Goal: Transaction & Acquisition: Purchase product/service

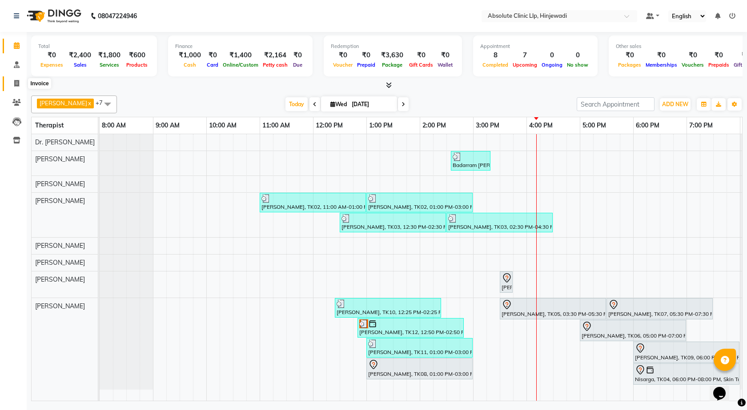
click at [17, 85] on icon at bounding box center [16, 83] width 5 height 7
select select "service"
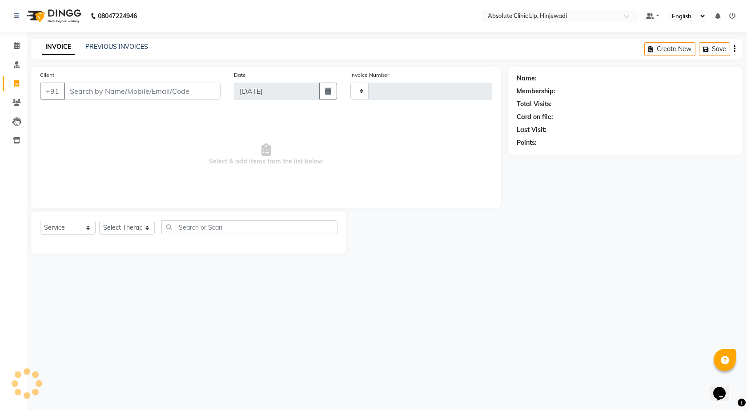
type input "K"
type input "2157"
type input "Ki"
select select "5113"
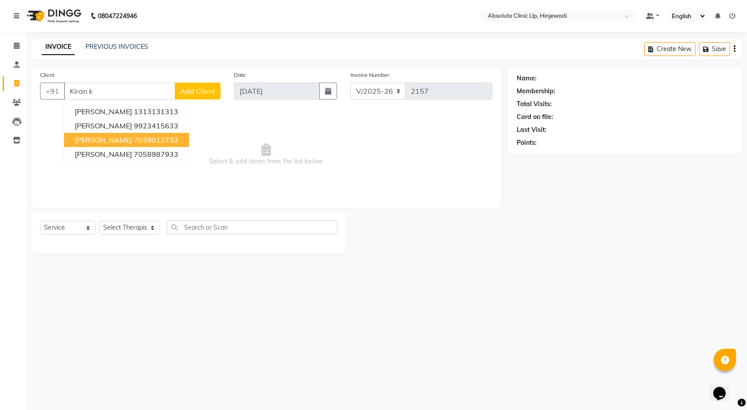
click at [112, 137] on span "[PERSON_NAME]" at bounding box center [103, 140] width 57 height 9
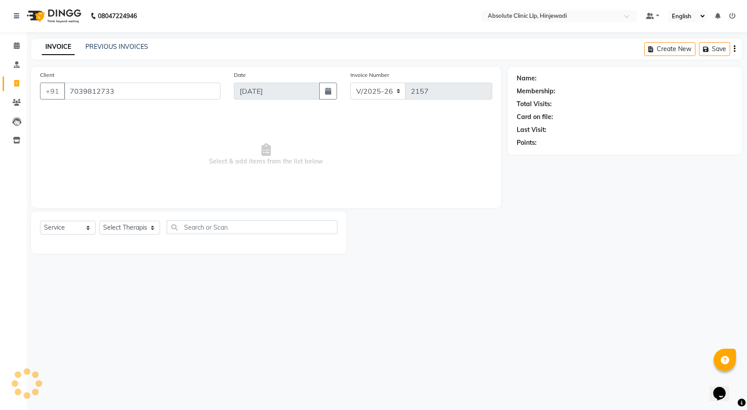
type input "7039812733"
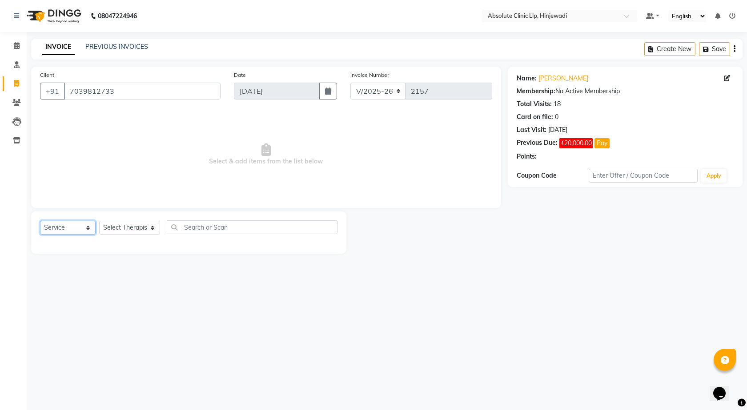
click at [83, 231] on select "Select Service Product Membership Package Voucher Prepaid Gift Card" at bounding box center [68, 228] width 56 height 14
select select "product"
click at [40, 221] on select "Select Service Product Membership Package Voucher Prepaid Gift Card" at bounding box center [68, 228] width 56 height 14
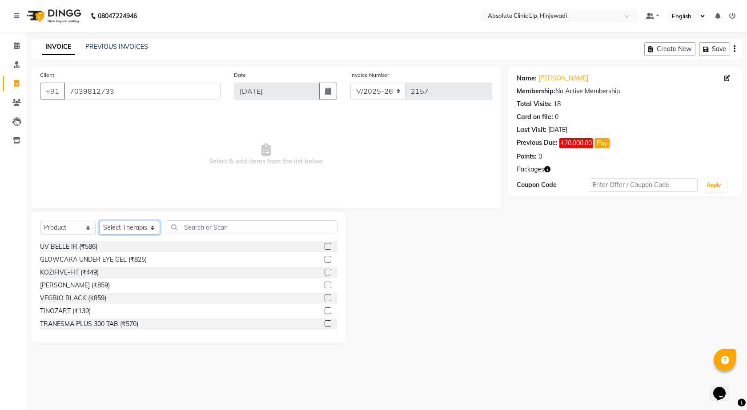
click at [138, 228] on select "Select Therapist [PERSON_NAME] DHANANJAY [PERSON_NAME] Dr. [PERSON_NAME] [PERSO…" at bounding box center [129, 228] width 61 height 14
click at [99, 221] on select "Select Therapist [PERSON_NAME] DHANANJAY [PERSON_NAME] Dr. [PERSON_NAME] [PERSO…" at bounding box center [129, 228] width 61 height 14
click at [150, 227] on select "Select Therapist [PERSON_NAME] DHANANJAY [PERSON_NAME] Dr. [PERSON_NAME] [PERSO…" at bounding box center [129, 228] width 61 height 14
select select "44044"
click at [99, 221] on select "Select Therapist [PERSON_NAME] DHANANJAY [PERSON_NAME] Dr. [PERSON_NAME] [PERSO…" at bounding box center [129, 228] width 61 height 14
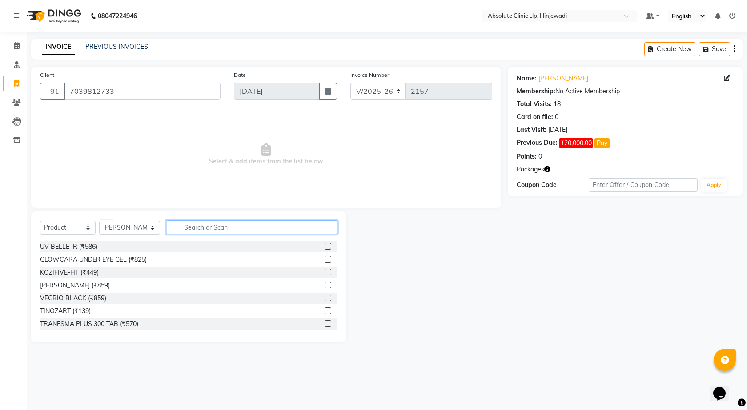
click at [249, 228] on input "text" at bounding box center [252, 228] width 171 height 14
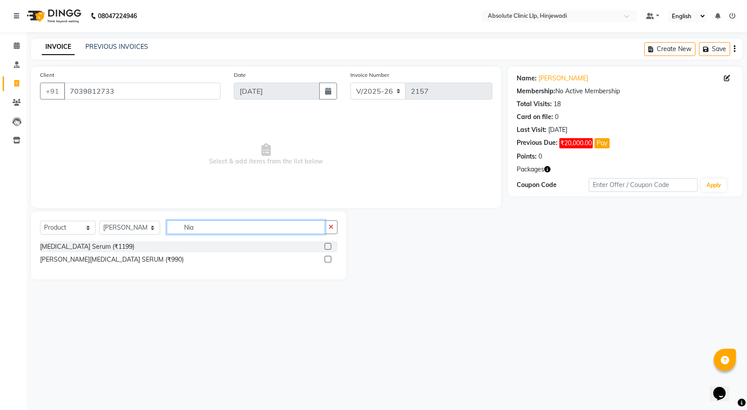
type input "Nia"
click at [326, 247] on label at bounding box center [328, 246] width 7 height 7
click at [326, 247] on input "checkbox" at bounding box center [328, 247] width 6 height 6
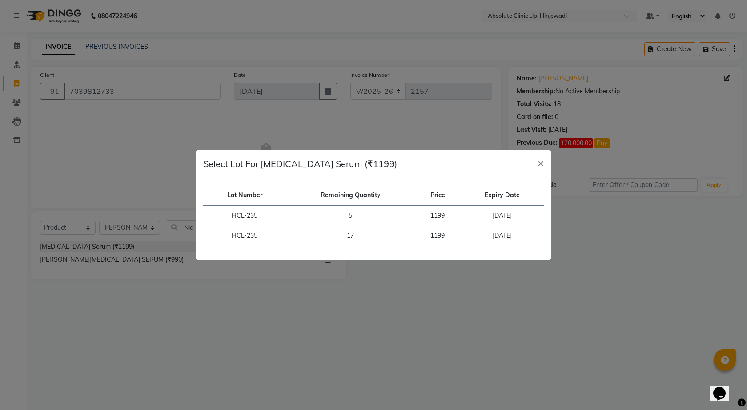
checkbox input "false"
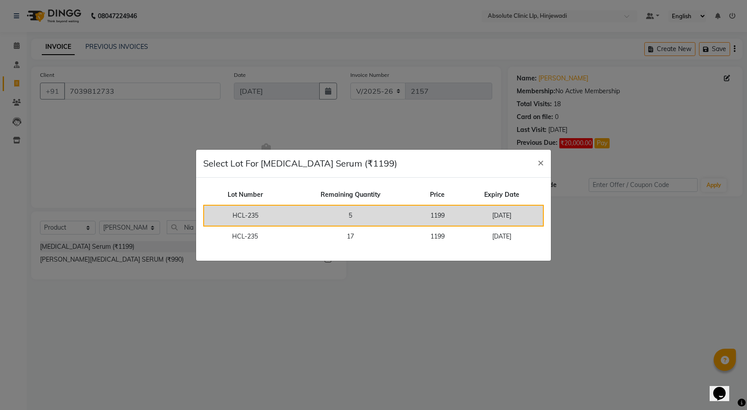
click at [452, 217] on td "1199" at bounding box center [437, 215] width 46 height 21
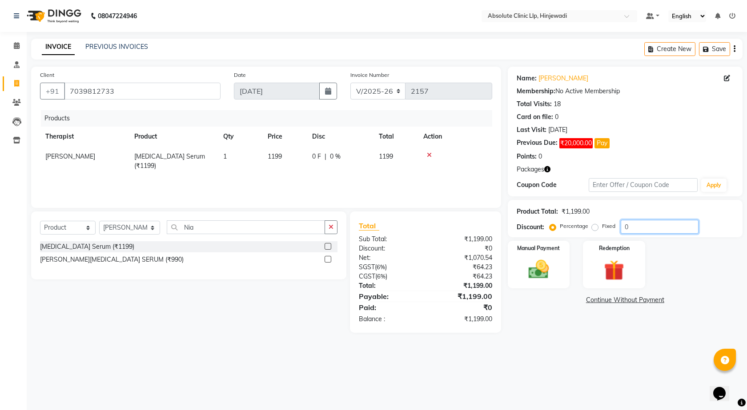
click at [638, 227] on input "0" at bounding box center [660, 227] width 78 height 14
click at [602, 227] on label "Fixed" at bounding box center [608, 226] width 13 height 8
click at [597, 227] on input "Fixed" at bounding box center [596, 226] width 6 height 6
radio input "true"
click at [639, 229] on input "0" at bounding box center [660, 227] width 78 height 14
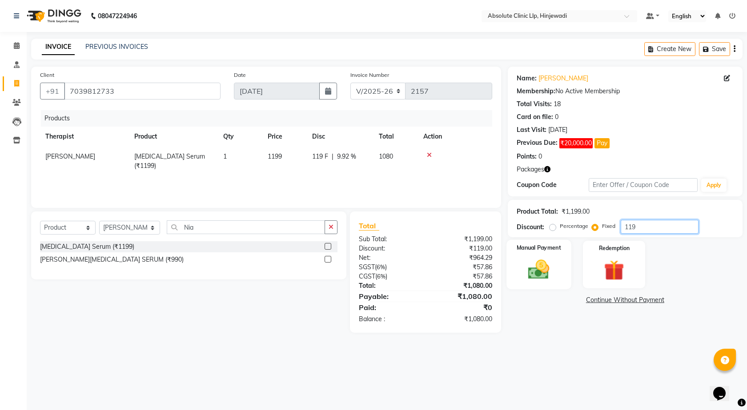
type input "119"
click at [555, 270] on img at bounding box center [538, 269] width 35 height 24
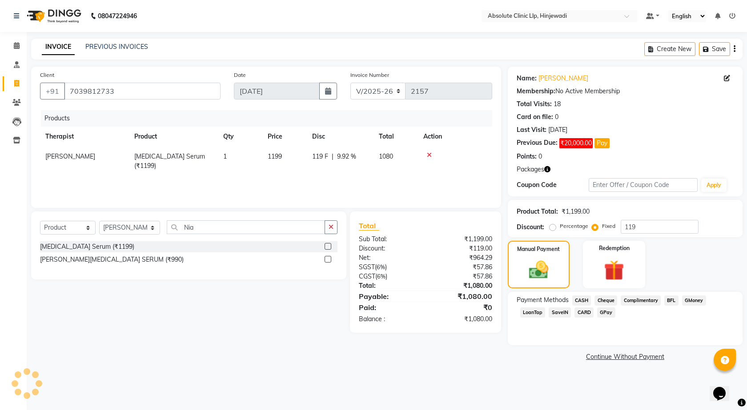
click at [603, 308] on span "GPay" at bounding box center [606, 313] width 18 height 10
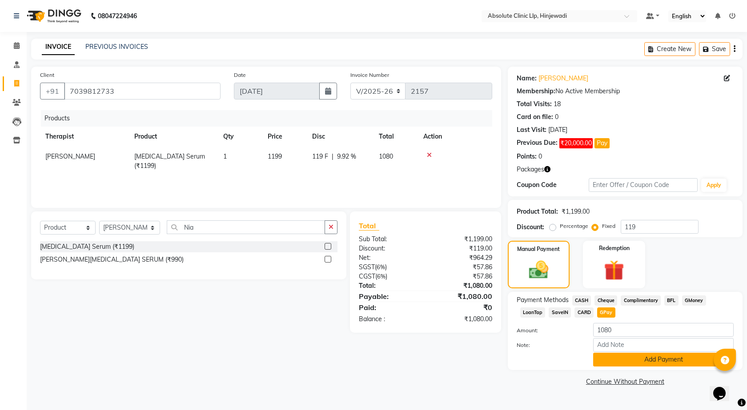
click at [651, 359] on button "Add Payment" at bounding box center [663, 360] width 140 height 14
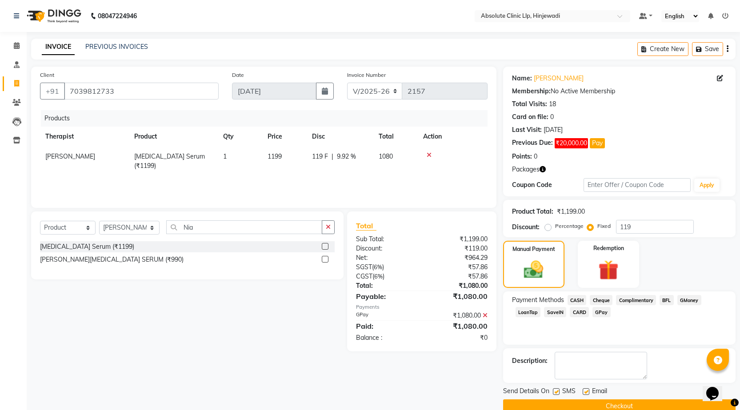
click at [636, 408] on button "Checkout" at bounding box center [619, 407] width 233 height 14
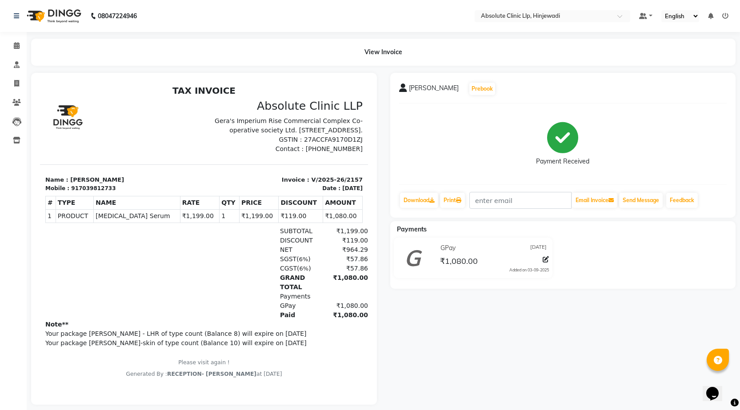
click at [68, 22] on img at bounding box center [53, 16] width 61 height 25
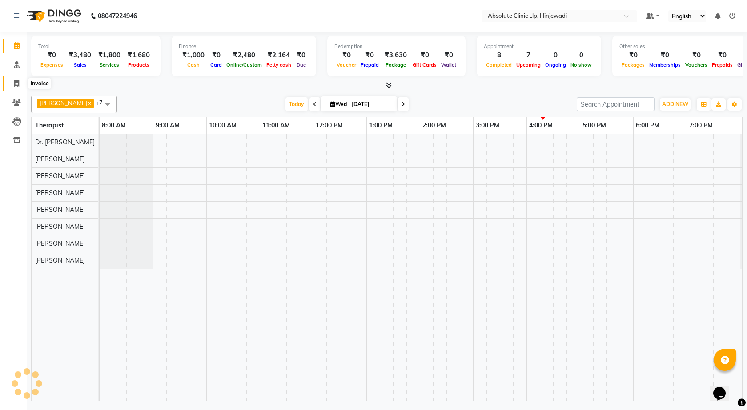
click at [16, 85] on icon at bounding box center [16, 83] width 5 height 7
select select "service"
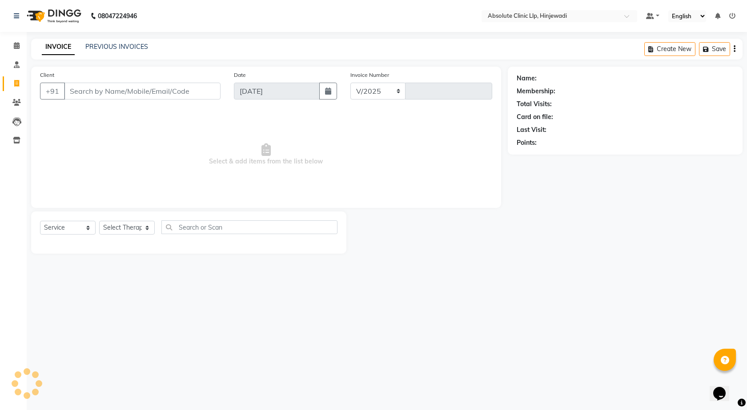
select select "5113"
type input "2158"
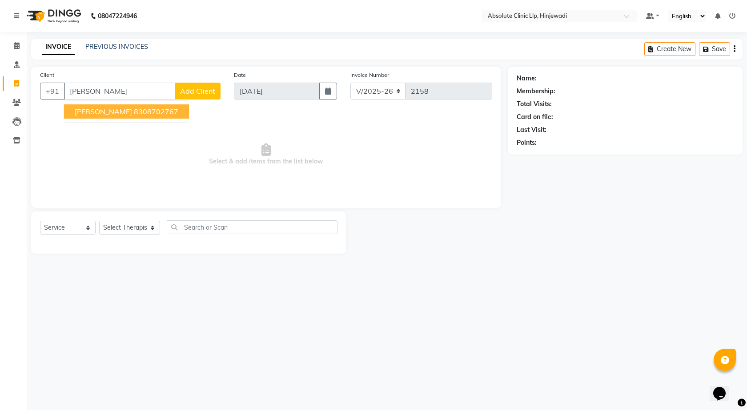
click at [76, 116] on button "[PERSON_NAME] 8308702767" at bounding box center [126, 111] width 125 height 14
type input "8308702767"
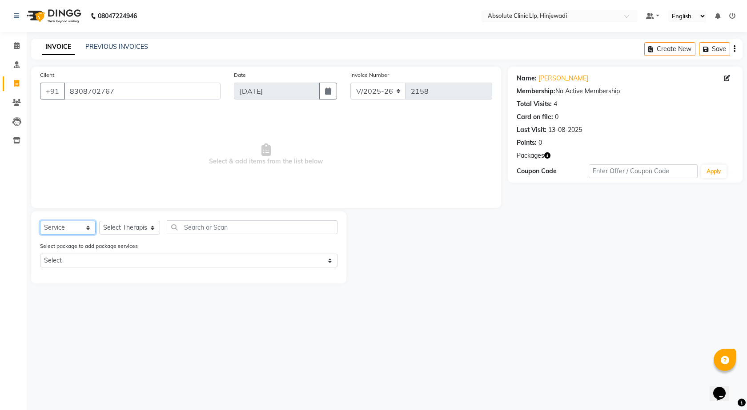
click at [83, 225] on select "Select Service Product Membership Package Voucher Prepaid Gift Card" at bounding box center [68, 228] width 56 height 14
select select "product"
click at [40, 221] on select "Select Service Product Membership Package Voucher Prepaid Gift Card" at bounding box center [68, 228] width 56 height 14
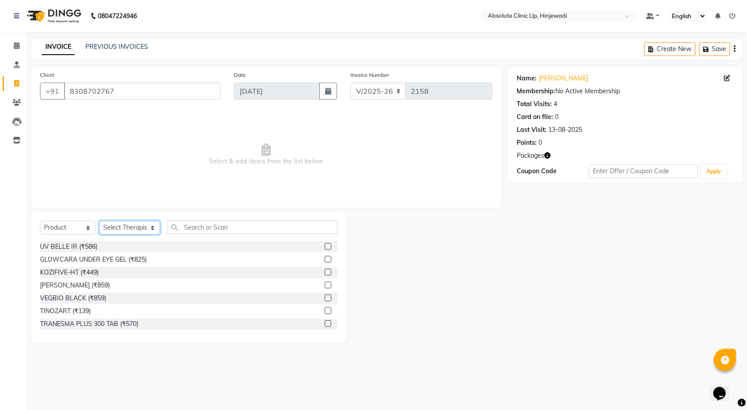
click at [141, 233] on select "Select Therapist [PERSON_NAME] DHANANJAY [PERSON_NAME] Dr. [PERSON_NAME] [PERSO…" at bounding box center [129, 228] width 61 height 14
select select "77023"
click at [99, 221] on select "Select Therapist [PERSON_NAME] DHANANJAY [PERSON_NAME] Dr. [PERSON_NAME] [PERSO…" at bounding box center [129, 228] width 61 height 14
click at [229, 226] on input "text" at bounding box center [252, 228] width 171 height 14
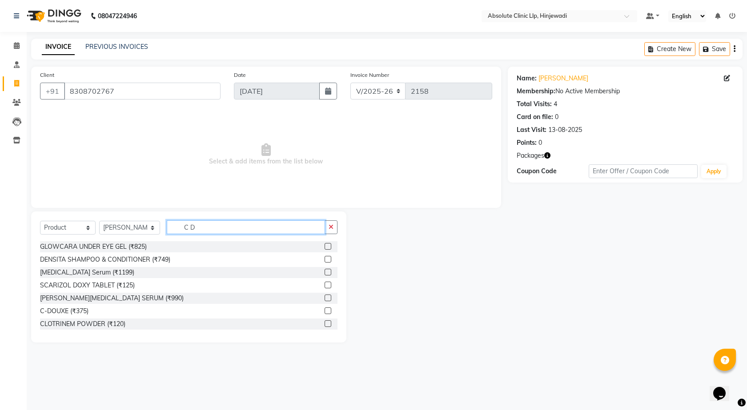
type input "C D"
click at [325, 309] on label at bounding box center [328, 311] width 7 height 7
click at [325, 309] on input "checkbox" at bounding box center [328, 312] width 6 height 6
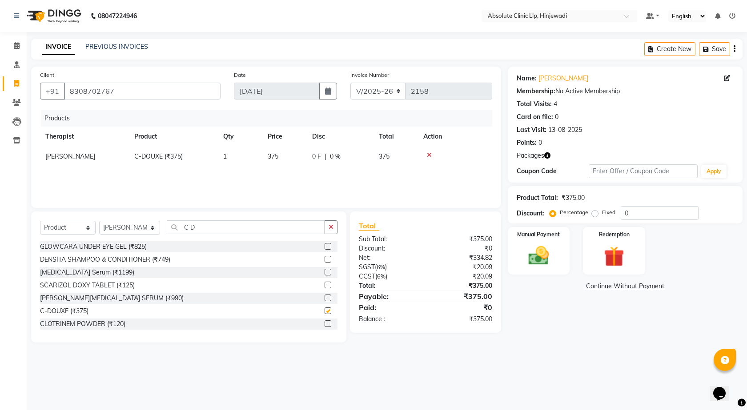
checkbox input "false"
click at [564, 261] on div "Manual Payment" at bounding box center [538, 250] width 64 height 49
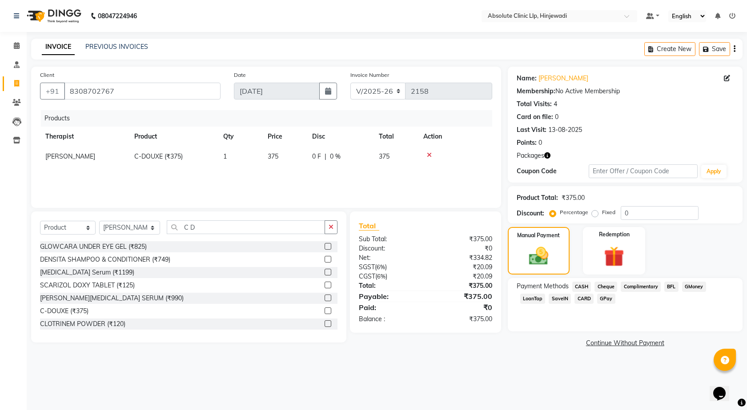
click at [609, 293] on div "Cheque" at bounding box center [604, 288] width 26 height 12
click at [609, 297] on span "GPay" at bounding box center [606, 299] width 18 height 10
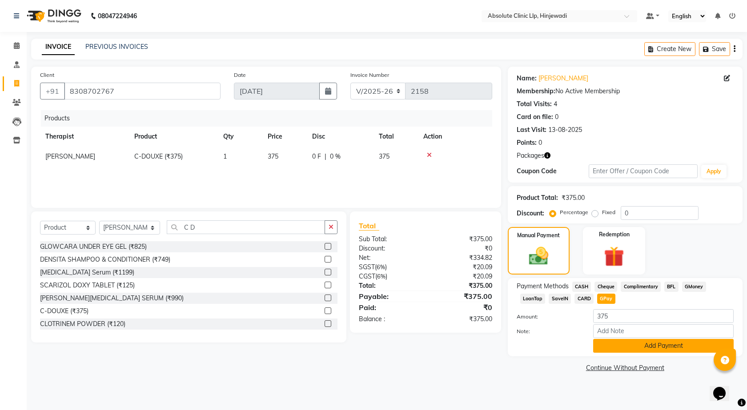
click at [658, 349] on button "Add Payment" at bounding box center [663, 346] width 140 height 14
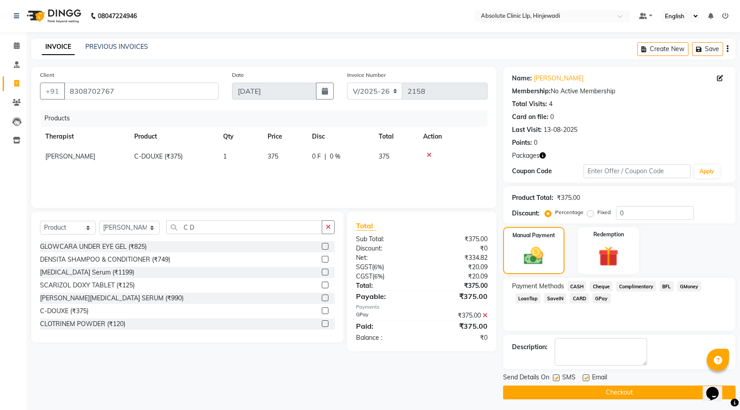
click at [640, 397] on button "Checkout" at bounding box center [619, 393] width 233 height 14
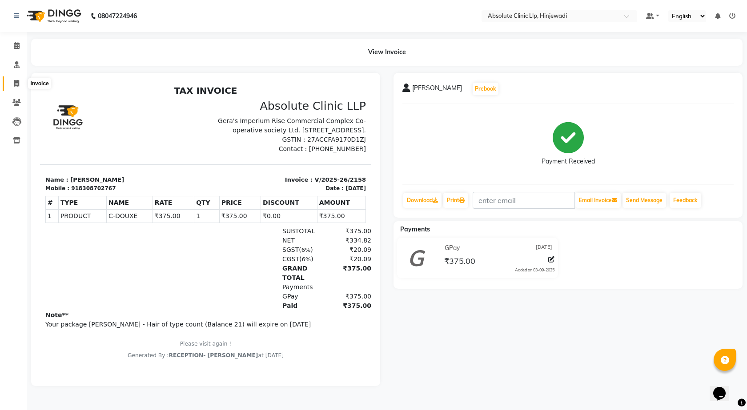
click at [16, 80] on icon at bounding box center [16, 83] width 5 height 7
select select "service"
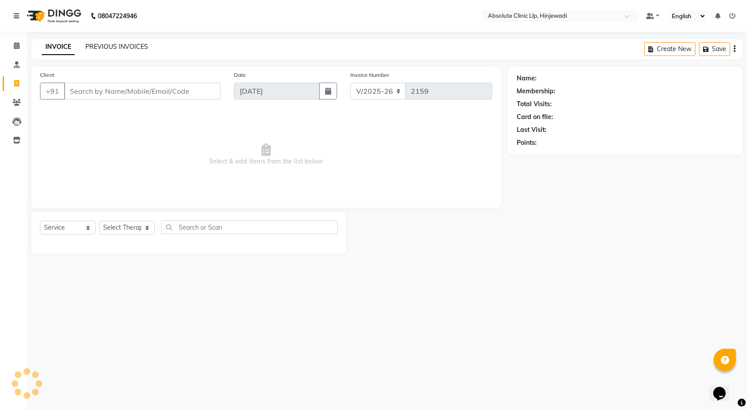
click at [129, 44] on link "PREVIOUS INVOICES" at bounding box center [116, 47] width 63 height 8
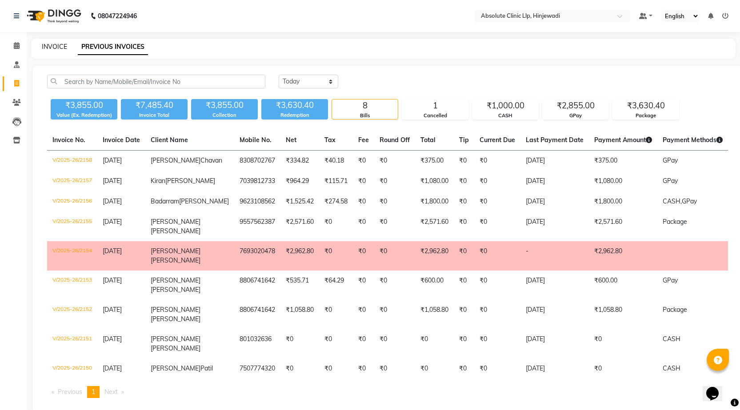
click at [64, 47] on link "INVOICE" at bounding box center [54, 47] width 25 height 8
select select "service"
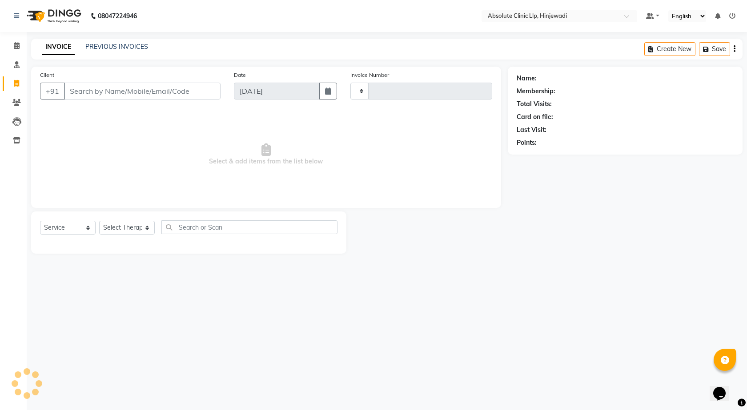
type input "2159"
select select "5113"
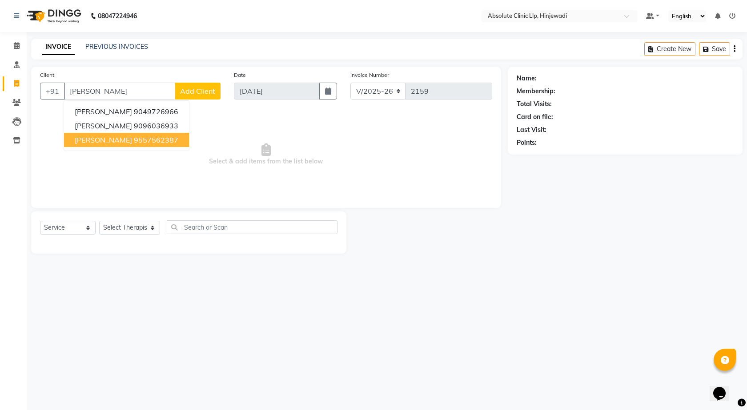
click at [86, 141] on span "[PERSON_NAME]" at bounding box center [103, 140] width 57 height 9
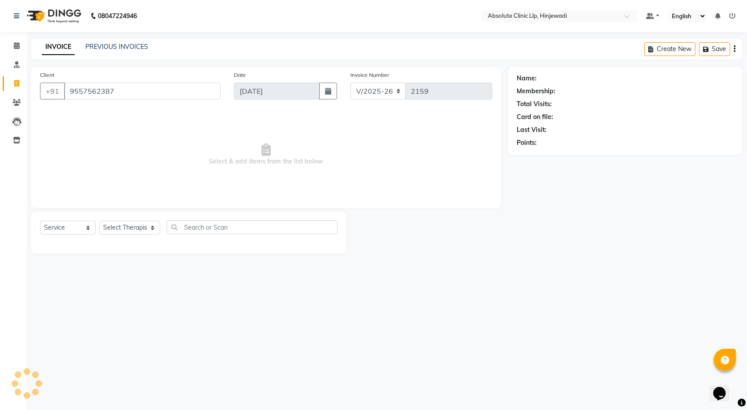
type input "9557562387"
click at [75, 232] on select "Select Service Product Membership Package Voucher Prepaid Gift Card" at bounding box center [68, 228] width 56 height 14
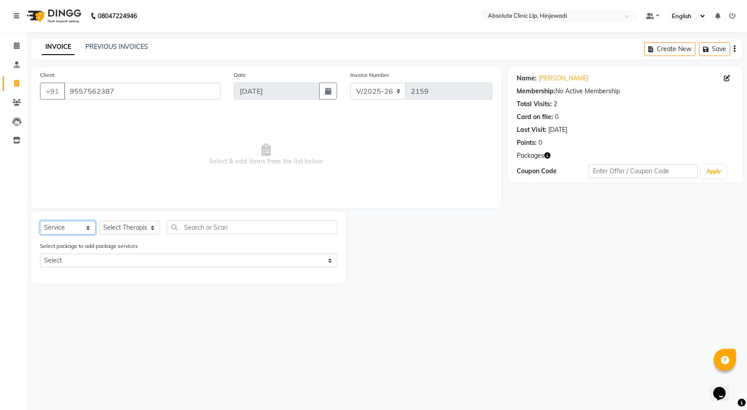
select select "product"
click at [40, 221] on select "Select Service Product Membership Package Voucher Prepaid Gift Card" at bounding box center [68, 228] width 56 height 14
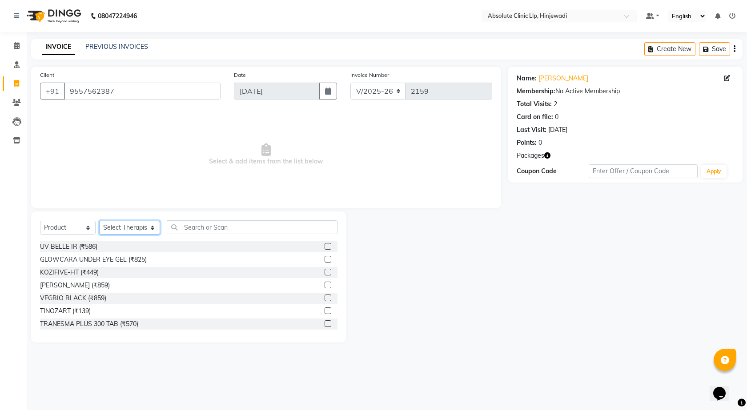
click at [149, 227] on select "Select Therapist [PERSON_NAME] DHANANJAY [PERSON_NAME] Dr. [PERSON_NAME] [PERSO…" at bounding box center [129, 228] width 61 height 14
select select "77023"
click at [99, 221] on select "Select Therapist [PERSON_NAME] DHANANJAY [PERSON_NAME] Dr. [PERSON_NAME] [PERSO…" at bounding box center [129, 228] width 61 height 14
click at [212, 229] on input "text" at bounding box center [252, 228] width 171 height 14
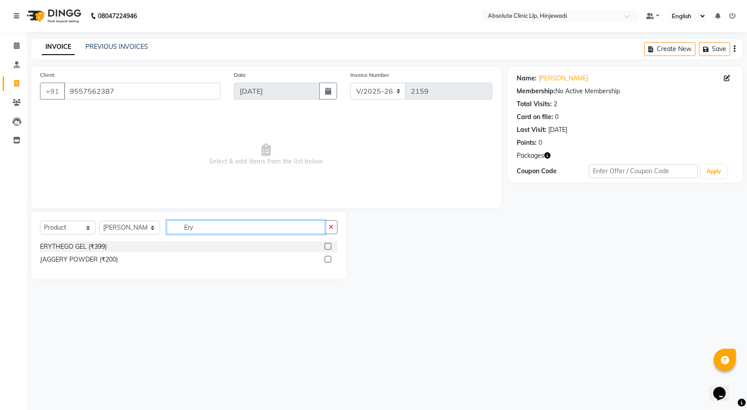
type input "Ery"
click at [328, 248] on label at bounding box center [328, 246] width 7 height 7
click at [328, 248] on input "checkbox" at bounding box center [328, 247] width 6 height 6
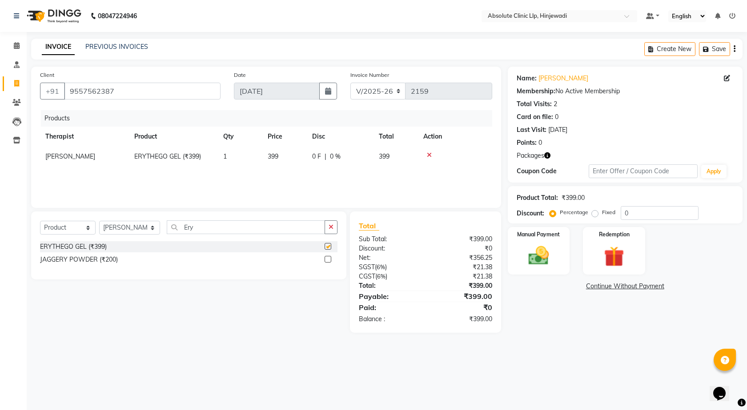
checkbox input "false"
click at [535, 252] on img at bounding box center [538, 256] width 35 height 24
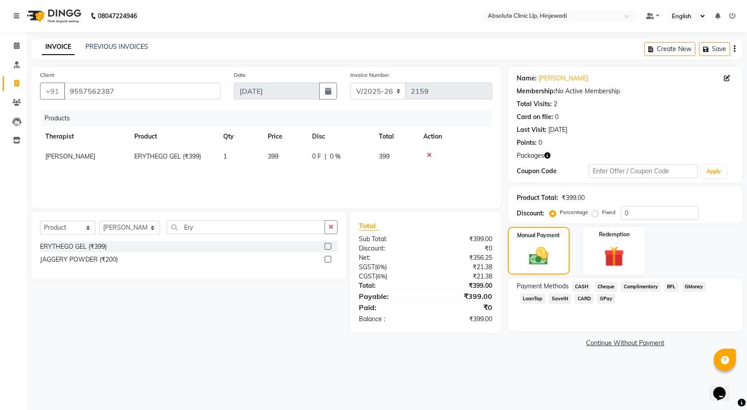
click at [605, 297] on span "GPay" at bounding box center [606, 299] width 18 height 10
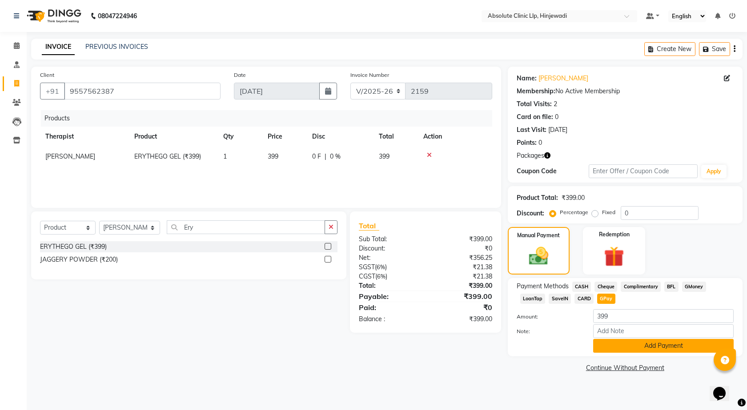
click at [654, 345] on button "Add Payment" at bounding box center [663, 346] width 140 height 14
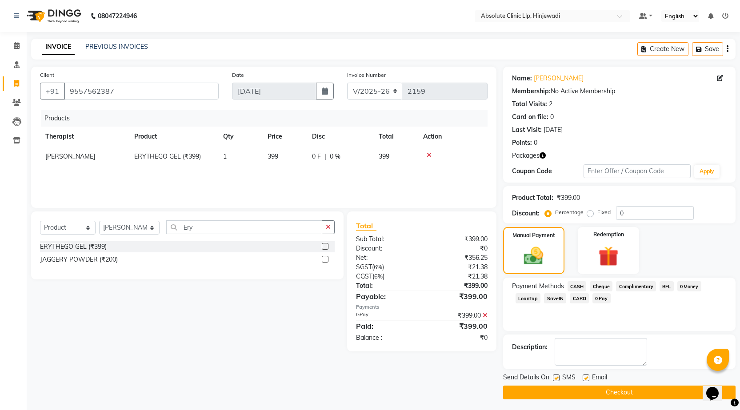
click at [640, 394] on button "Checkout" at bounding box center [619, 393] width 233 height 14
